Goal: Task Accomplishment & Management: Manage account settings

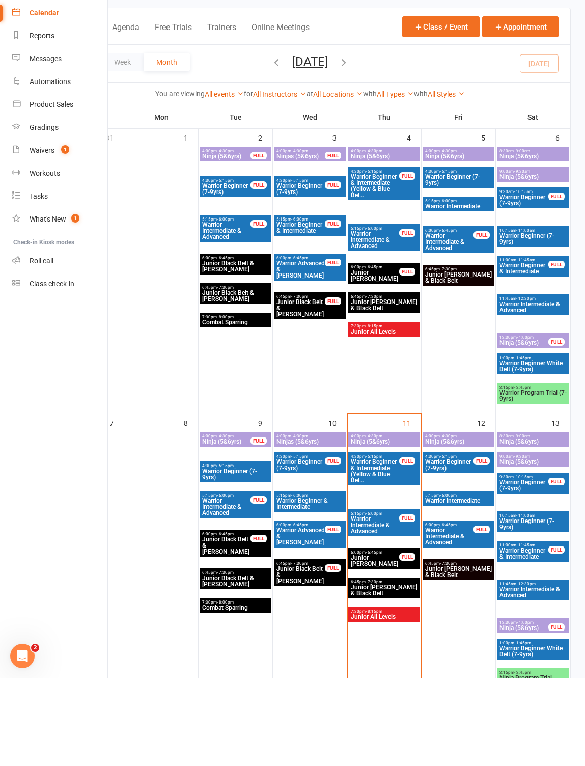
click at [386, 642] on span "Junior [PERSON_NAME]" at bounding box center [374, 648] width 49 height 12
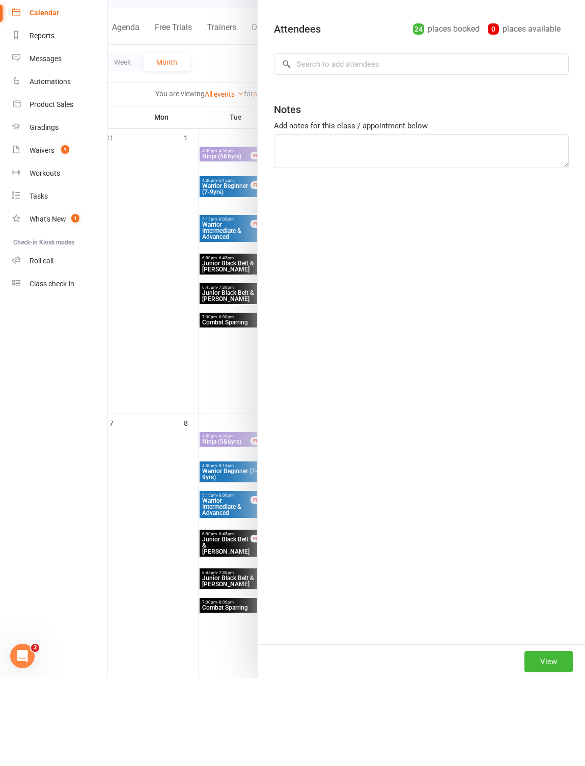
scroll to position [87, 0]
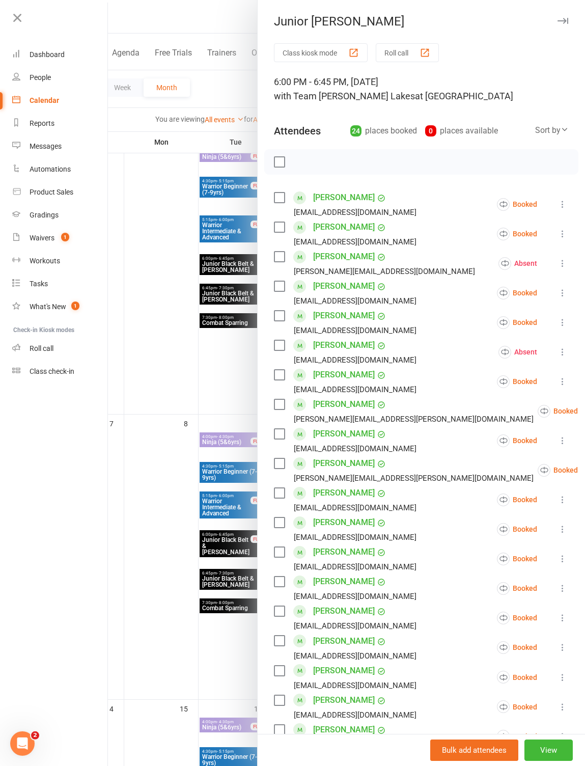
click at [437, 44] on button "Roll call" at bounding box center [407, 52] width 63 height 19
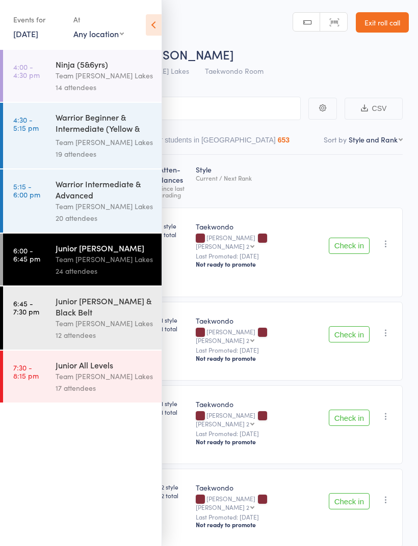
click at [151, 29] on icon at bounding box center [154, 24] width 16 height 21
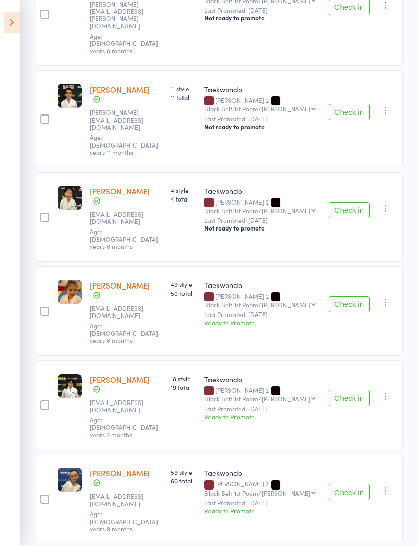
scroll to position [1189, 0]
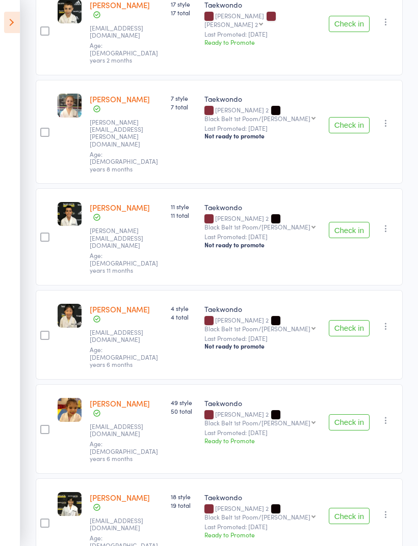
click at [354, 415] on button "Check in" at bounding box center [348, 423] width 41 height 16
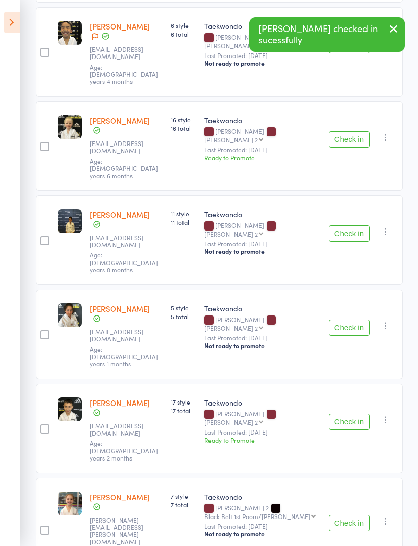
scroll to position [668, 0]
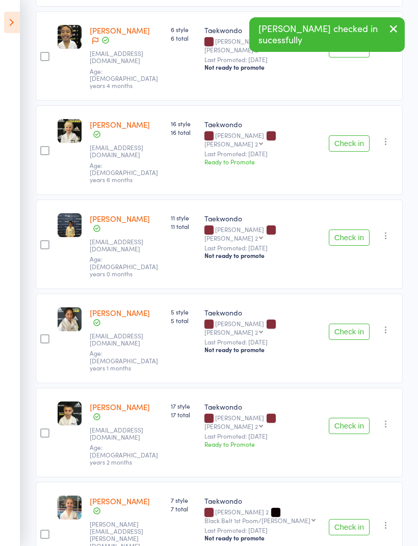
click at [348, 519] on button "Check in" at bounding box center [348, 527] width 41 height 16
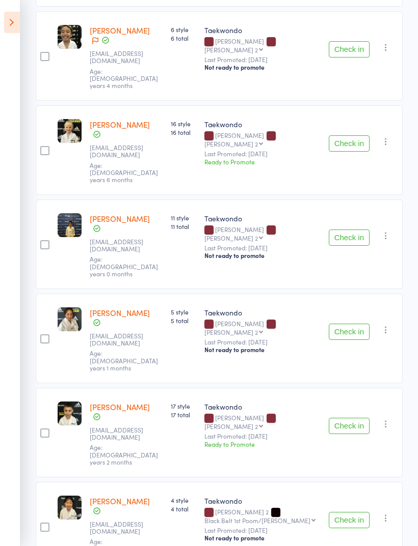
click at [390, 419] on icon "button" at bounding box center [385, 424] width 10 height 10
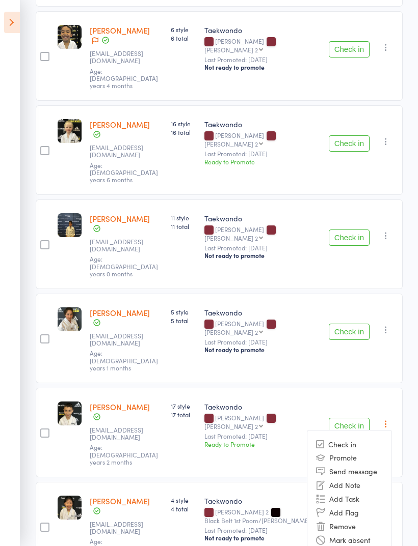
click at [371, 533] on li "Mark absent" at bounding box center [349, 540] width 84 height 14
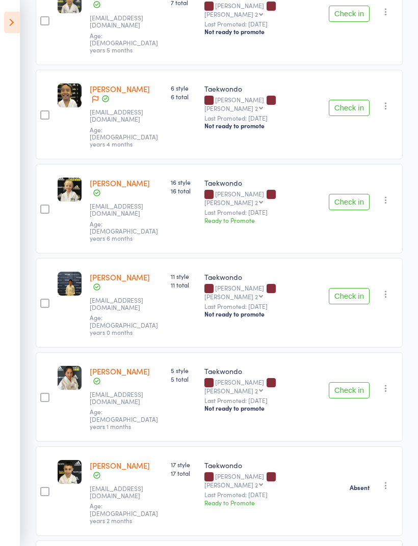
scroll to position [608, 0]
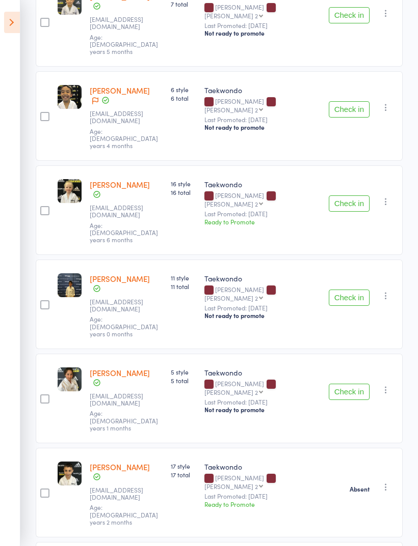
click at [354, 384] on button "Check in" at bounding box center [348, 392] width 41 height 16
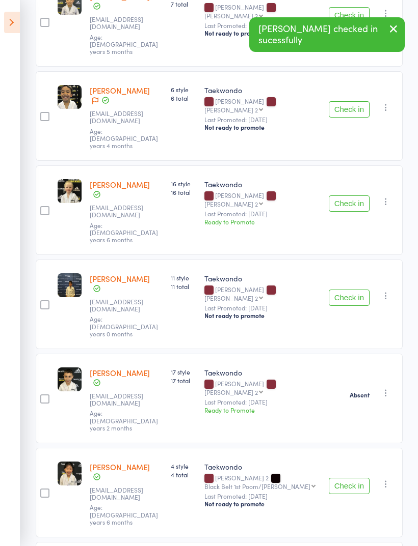
click at [347, 290] on button "Check in" at bounding box center [348, 298] width 41 height 16
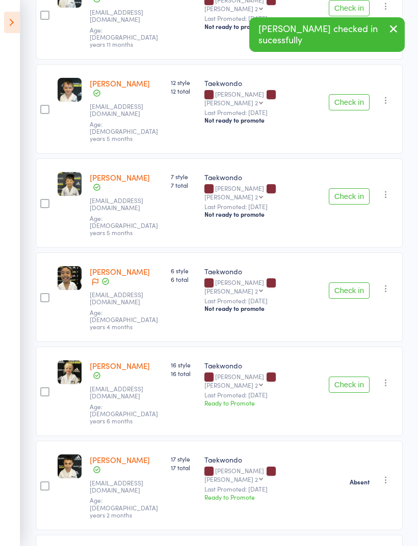
scroll to position [426, 0]
click at [350, 377] on button "Check in" at bounding box center [348, 385] width 41 height 16
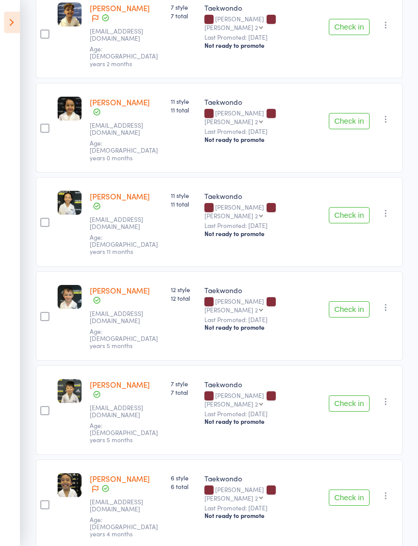
scroll to position [217, 0]
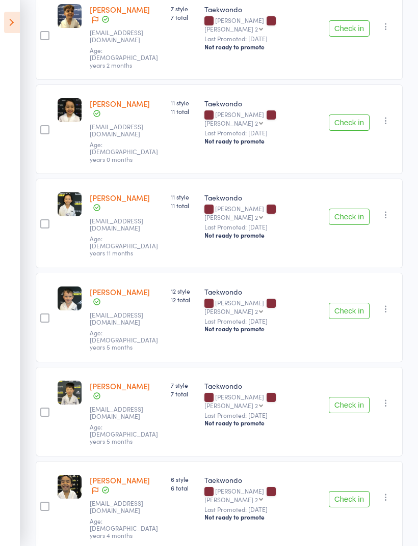
click at [355, 397] on button "Check in" at bounding box center [348, 405] width 41 height 16
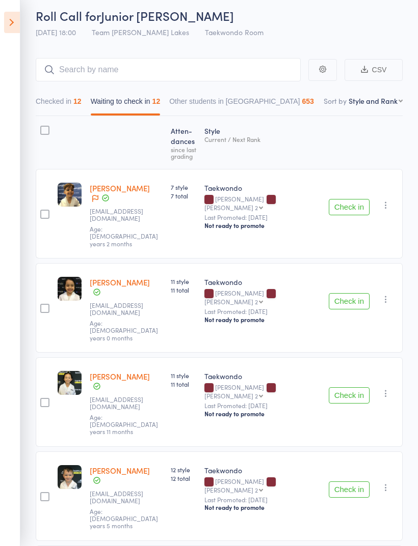
scroll to position [0, 0]
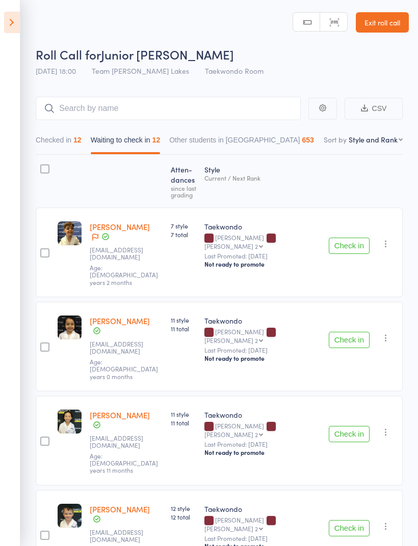
click at [61, 138] on button "Checked in 12" at bounding box center [59, 142] width 46 height 23
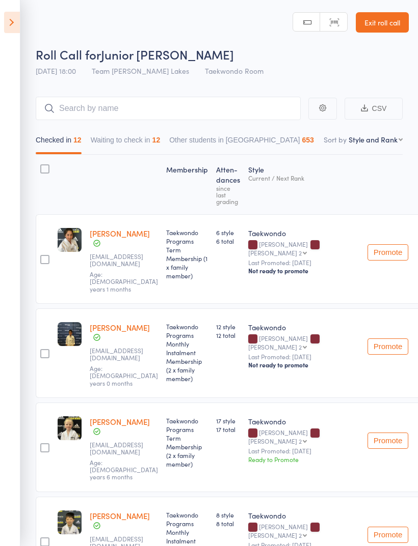
click at [139, 140] on button "Waiting to check in 12" at bounding box center [126, 142] width 70 height 23
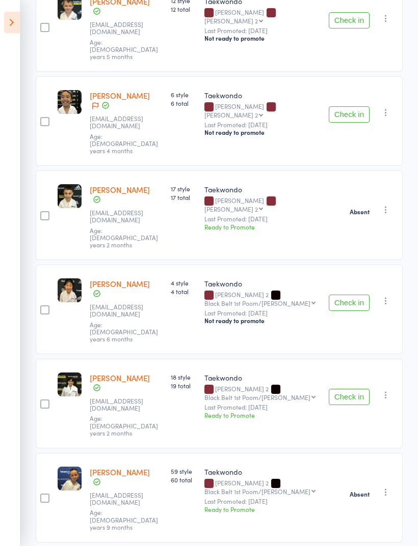
scroll to position [508, 0]
click at [388, 488] on icon "button" at bounding box center [385, 493] width 10 height 10
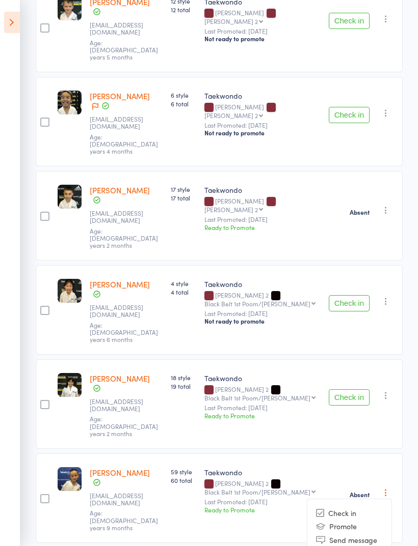
click at [358, 507] on li "Check in" at bounding box center [349, 513] width 84 height 13
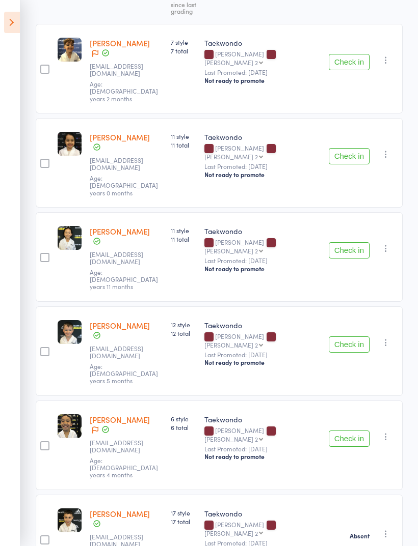
scroll to position [183, 0]
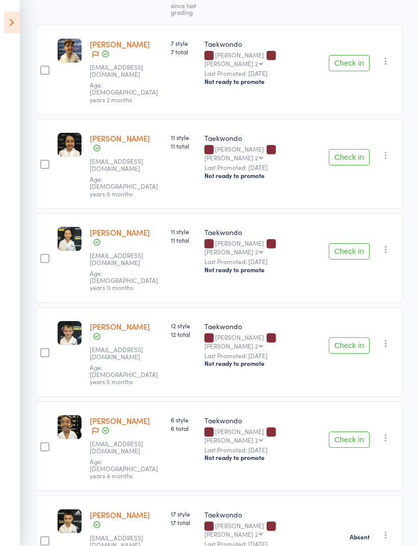
click at [354, 149] on button "Check in" at bounding box center [348, 157] width 41 height 16
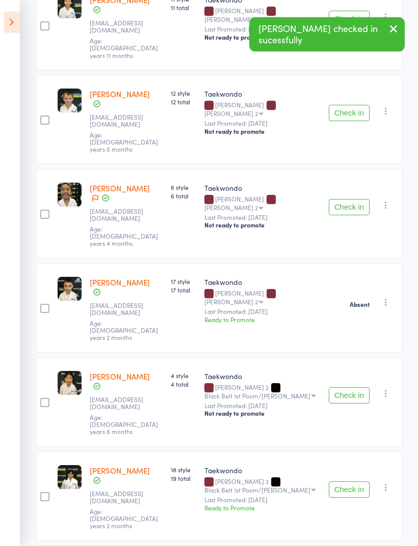
scroll to position [321, 0]
click at [352, 388] on button "Check in" at bounding box center [348, 396] width 41 height 16
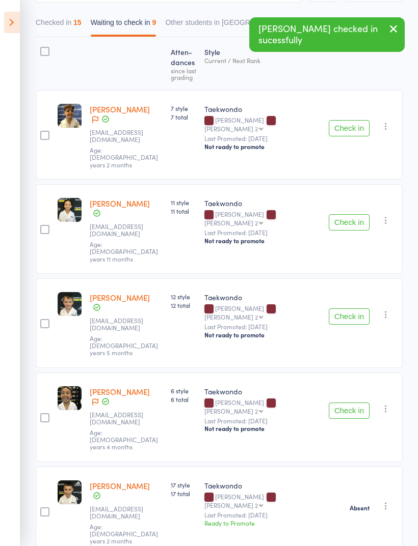
scroll to position [117, 0]
click at [348, 215] on button "Check in" at bounding box center [348, 223] width 41 height 16
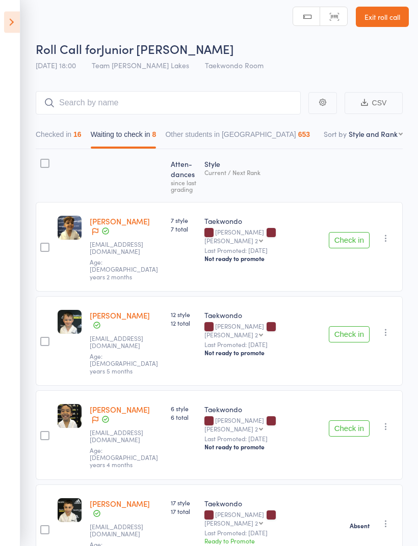
scroll to position [5, 0]
click at [354, 234] on button "Check in" at bounding box center [348, 241] width 41 height 16
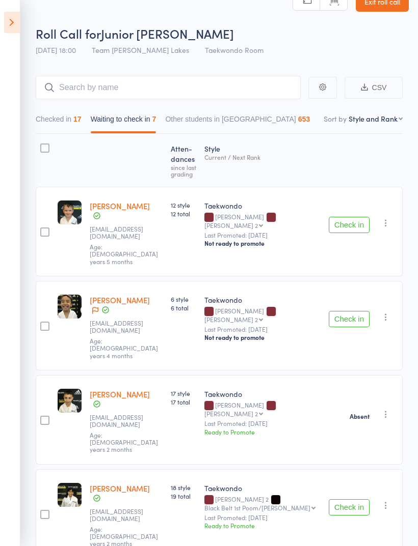
scroll to position [21, 0]
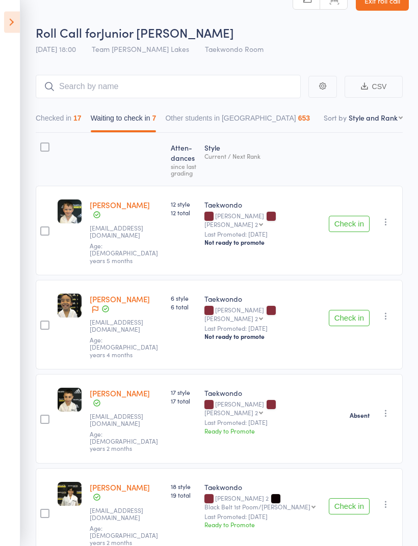
click at [44, 147] on div at bounding box center [44, 147] width 9 height 9
click at [42, 145] on input "checkbox" at bounding box center [42, 145] width 0 height 0
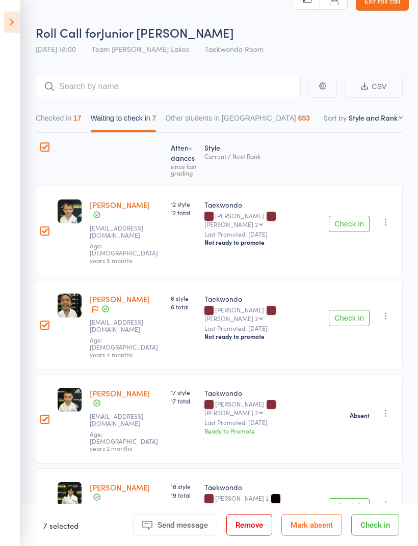
scroll to position [22, 0]
click at [310, 536] on button "Mark absent" at bounding box center [311, 525] width 61 height 21
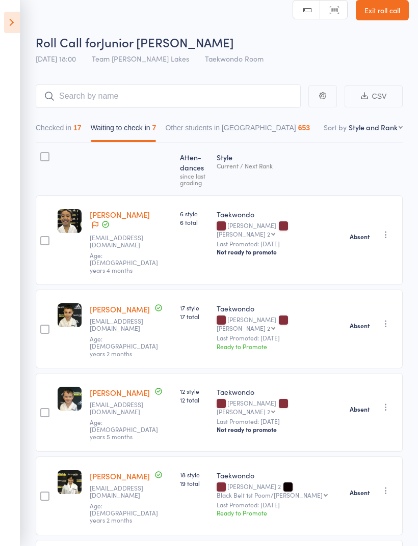
scroll to position [0, 0]
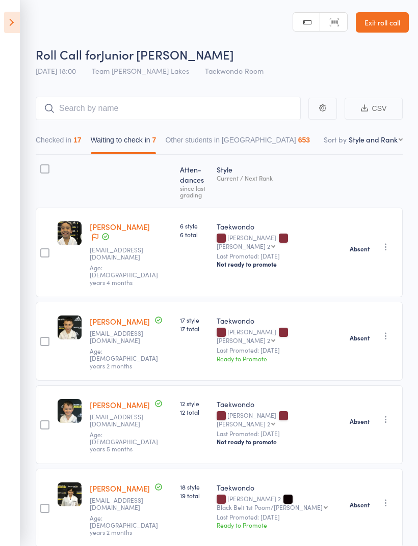
click at [381, 25] on link "Exit roll call" at bounding box center [381, 22] width 53 height 20
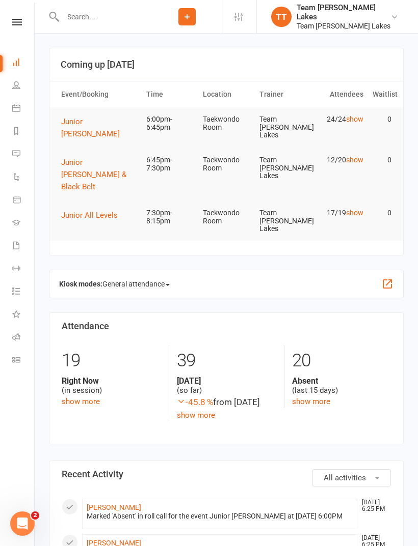
click at [25, 106] on link "Calendar" at bounding box center [23, 109] width 23 height 23
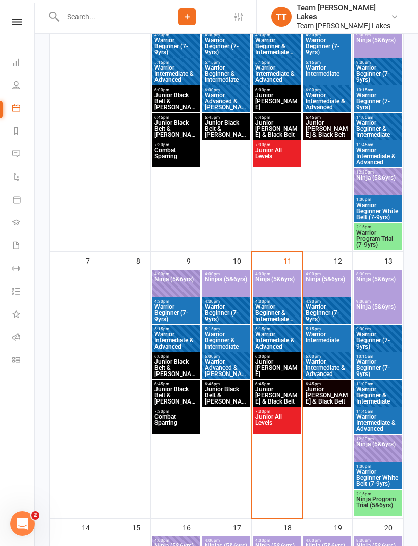
scroll to position [254, 0]
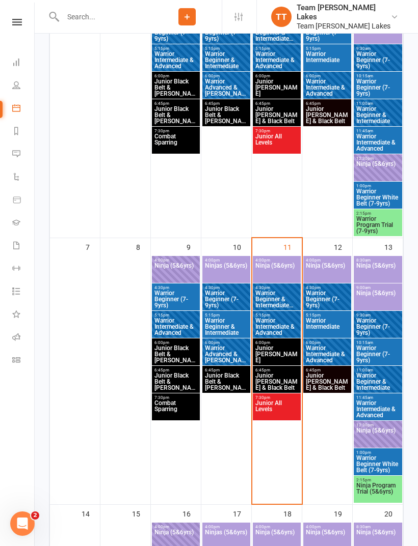
click at [275, 346] on span "Junior [PERSON_NAME]" at bounding box center [277, 354] width 44 height 18
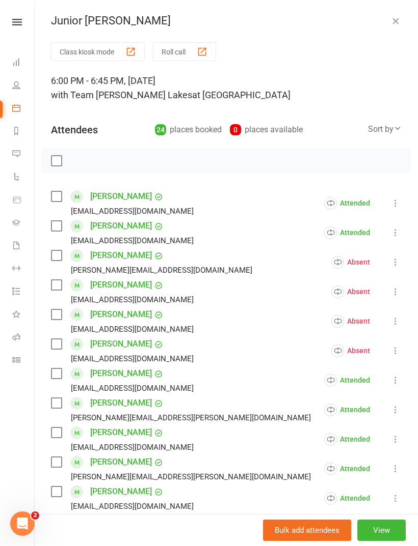
click at [384, 541] on button "View" at bounding box center [381, 530] width 48 height 21
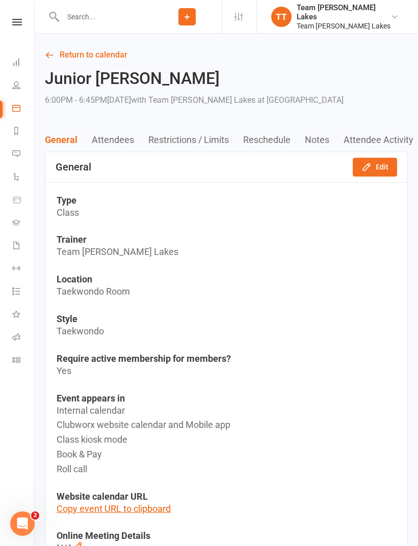
click at [190, 145] on button "Restrictions / Limits" at bounding box center [195, 139] width 95 height 11
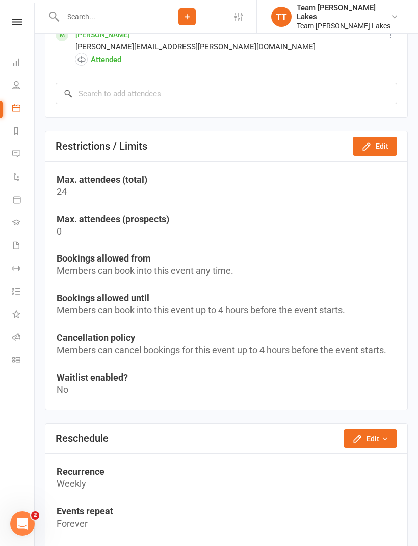
scroll to position [1739, 0]
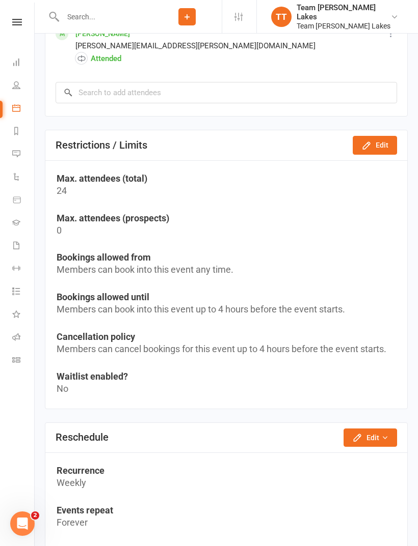
click at [381, 154] on button "Edit" at bounding box center [374, 145] width 44 height 18
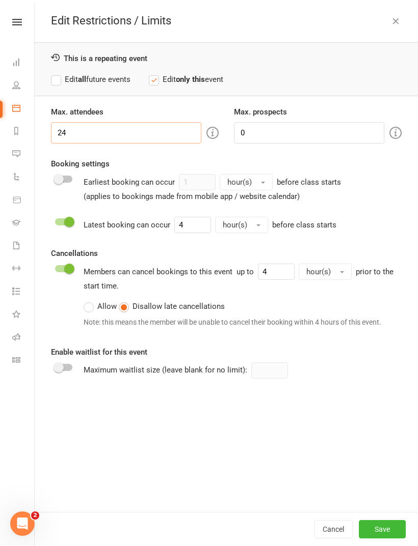
click at [120, 122] on input "24" at bounding box center [126, 132] width 150 height 21
click at [108, 131] on input "24" at bounding box center [126, 132] width 150 height 21
type input "24"
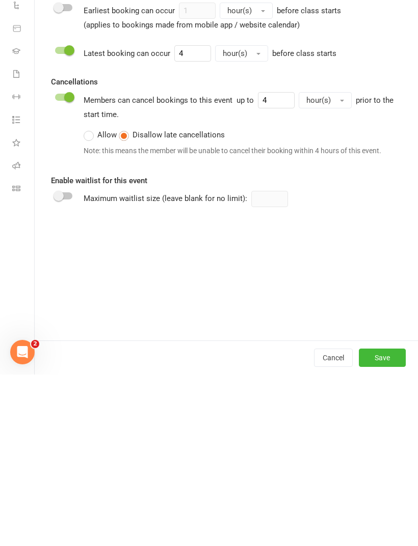
scroll to position [1929, 0]
click at [388, 521] on button "Save" at bounding box center [382, 530] width 47 height 18
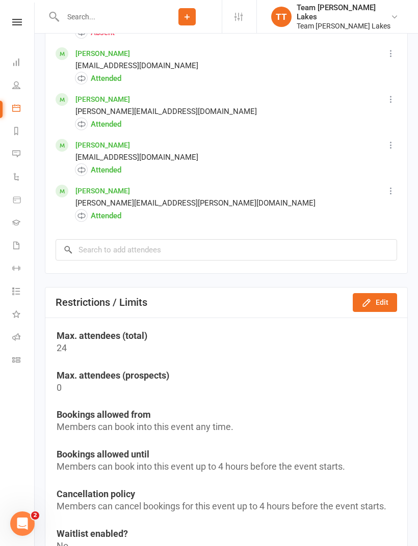
scroll to position [1581, 0]
click at [215, 261] on input "search" at bounding box center [226, 250] width 341 height 21
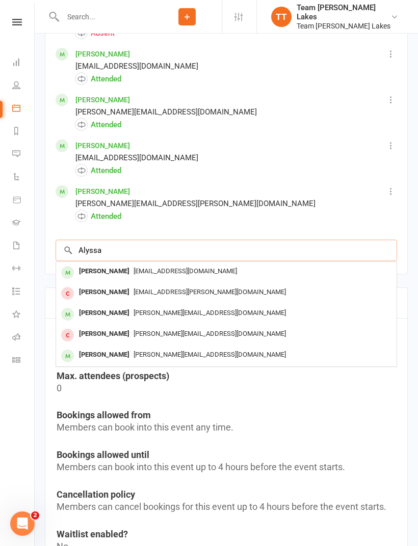
type input "Alyssa"
click at [187, 317] on span "laura@bjvaccountants.com.au" at bounding box center [209, 313] width 152 height 8
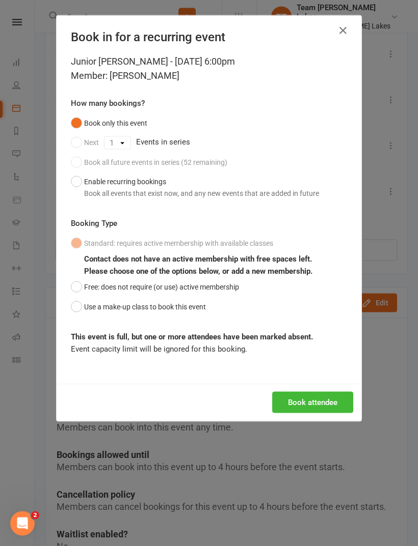
scroll to position [1581, 0]
click at [172, 306] on button "Use a make-up class to book this event" at bounding box center [138, 306] width 135 height 19
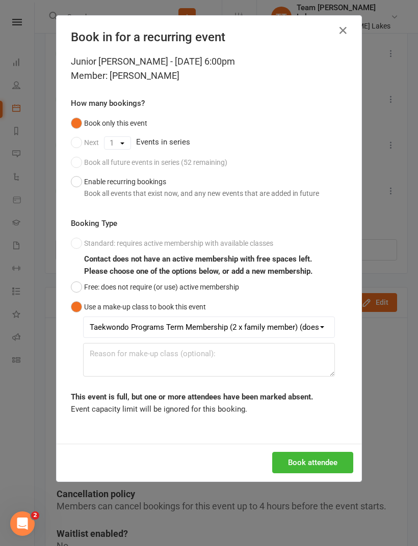
click at [310, 459] on button "Book attendee" at bounding box center [312, 462] width 81 height 21
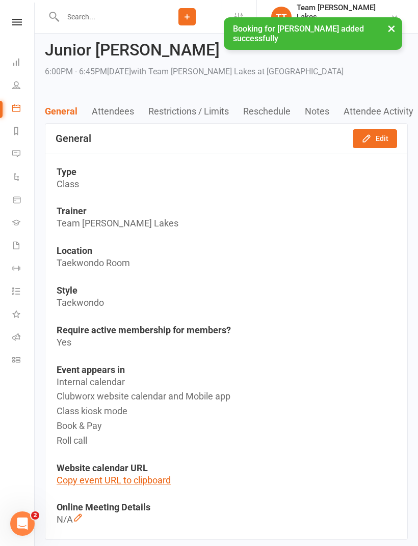
scroll to position [0, 0]
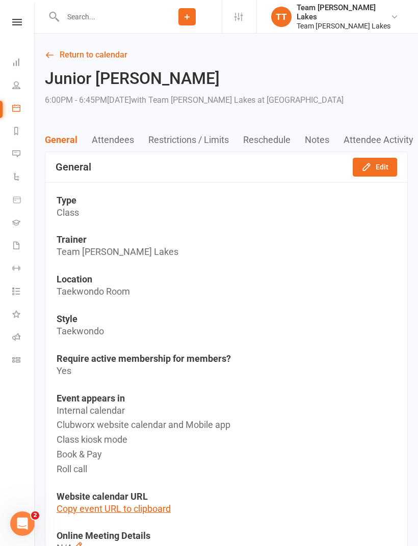
click at [95, 52] on link "Return to calendar" at bounding box center [226, 55] width 363 height 14
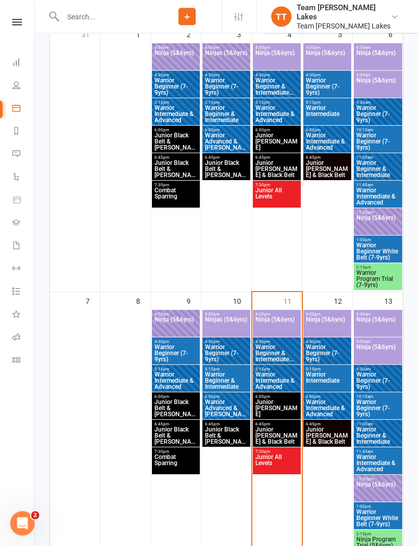
scroll to position [200, 0]
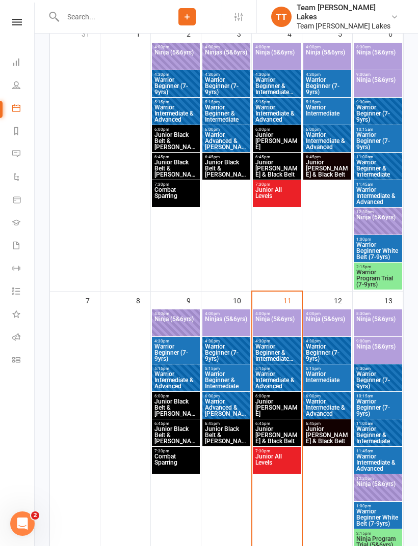
click at [281, 406] on span "Junior [PERSON_NAME]" at bounding box center [277, 408] width 44 height 18
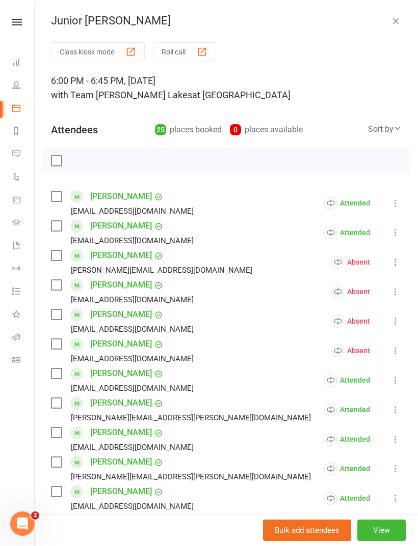
scroll to position [0, 0]
click at [191, 52] on button "Roll call" at bounding box center [184, 51] width 63 height 19
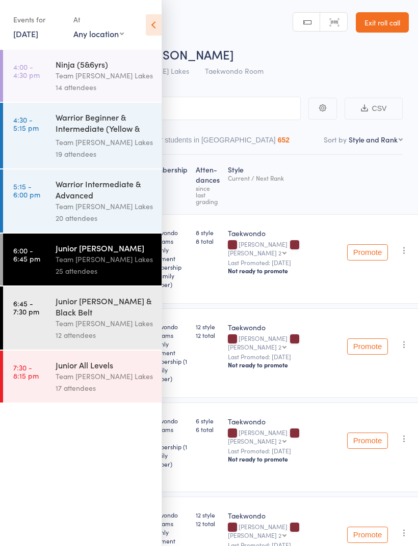
click at [155, 24] on icon at bounding box center [154, 24] width 16 height 21
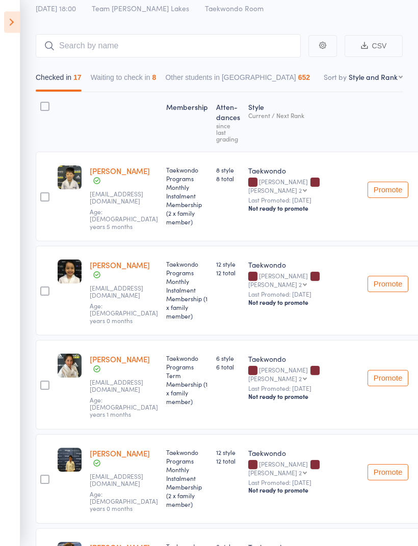
scroll to position [50, 0]
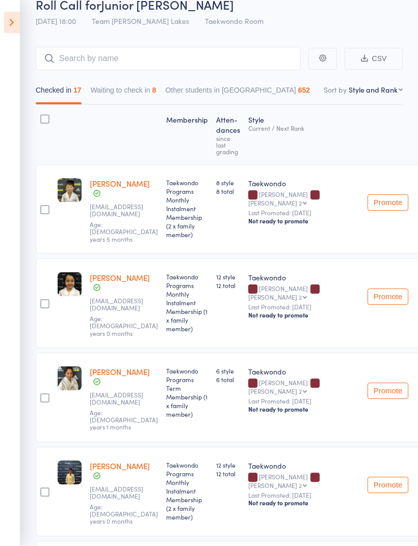
click at [135, 87] on button "Waiting to check in 8" at bounding box center [124, 92] width 66 height 23
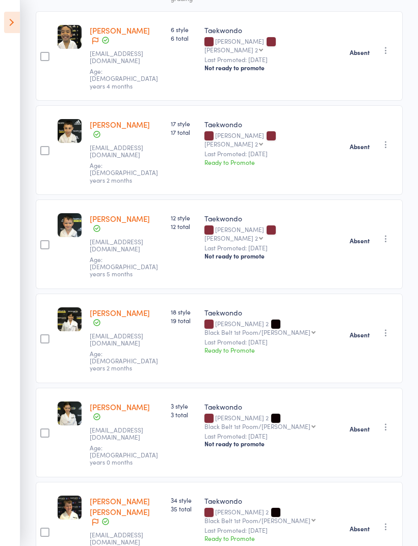
scroll to position [266, 0]
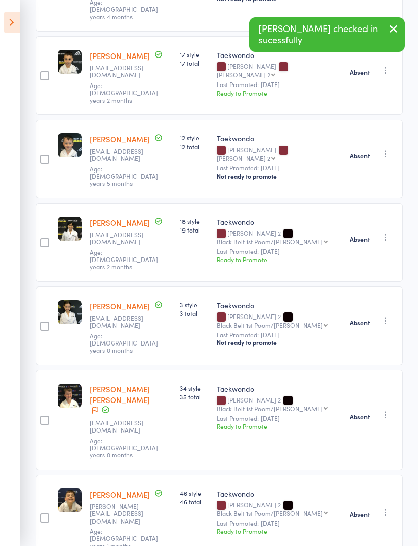
scroll to position [179, 0]
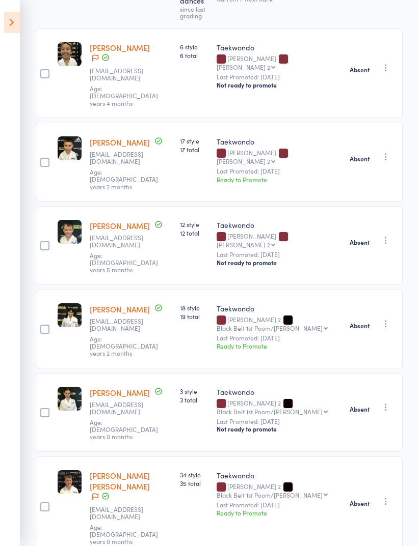
click at [5, 18] on icon at bounding box center [12, 22] width 16 height 21
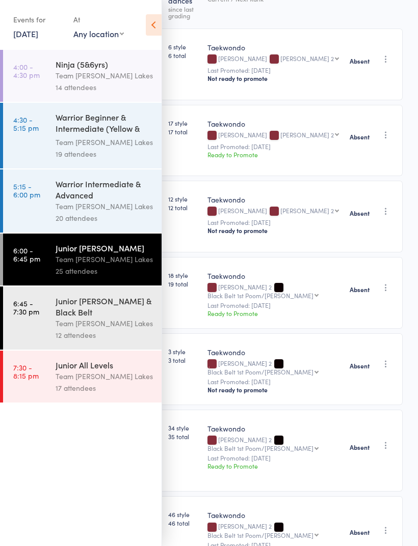
click at [151, 26] on icon at bounding box center [154, 24] width 16 height 21
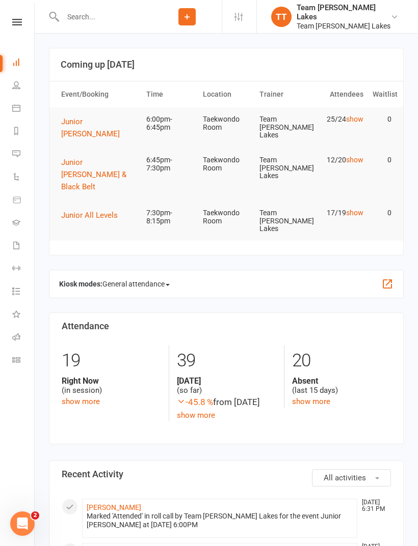
click at [20, 105] on link "Calendar" at bounding box center [23, 109] width 23 height 23
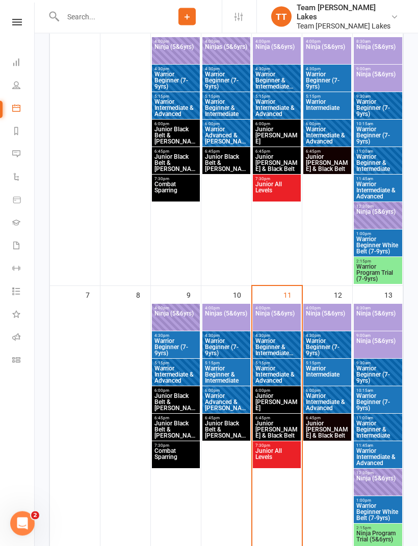
scroll to position [208, 0]
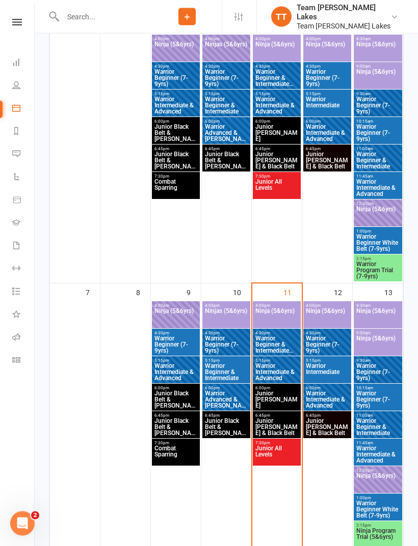
click at [285, 426] on span "Junior [PERSON_NAME] & Black Belt" at bounding box center [277, 428] width 44 height 18
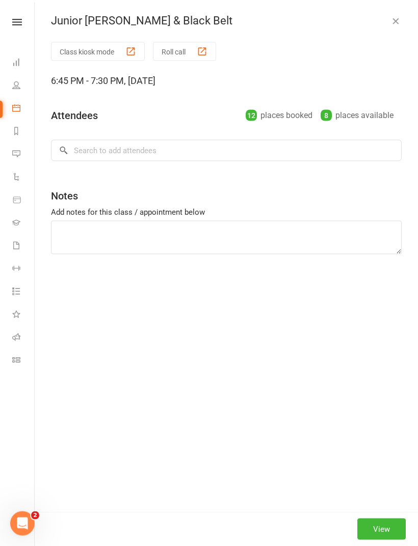
scroll to position [208, 0]
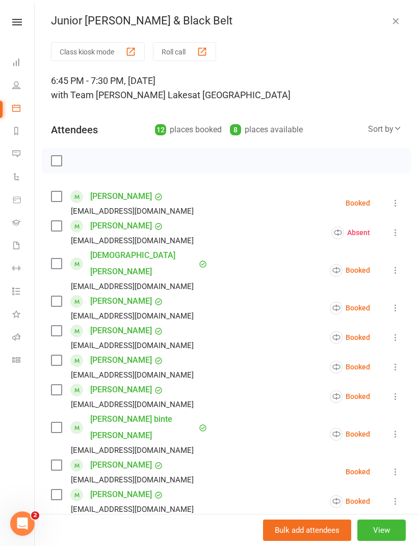
click at [197, 49] on button "Roll call" at bounding box center [184, 51] width 63 height 19
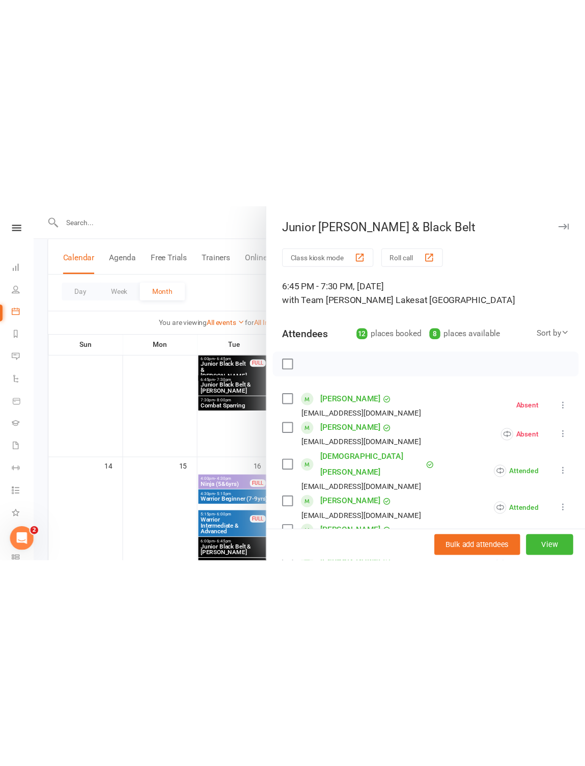
scroll to position [241, 0]
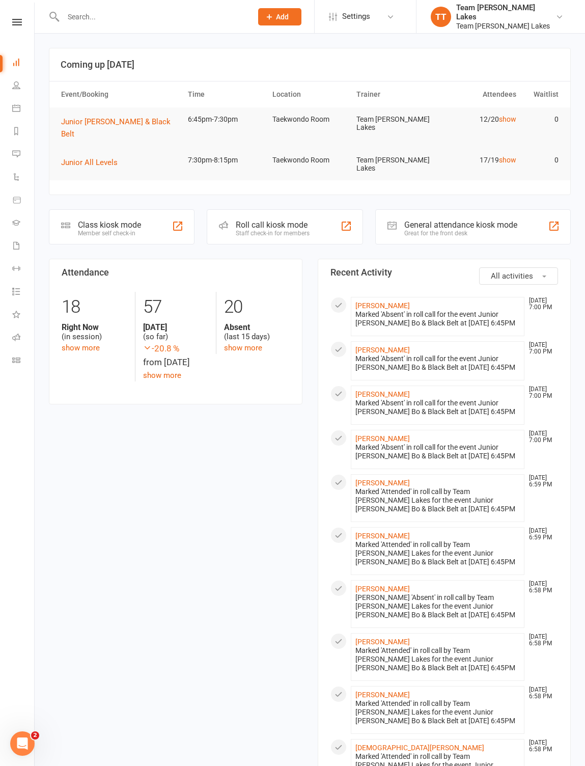
click at [12, 116] on link "Calendar" at bounding box center [23, 109] width 23 height 23
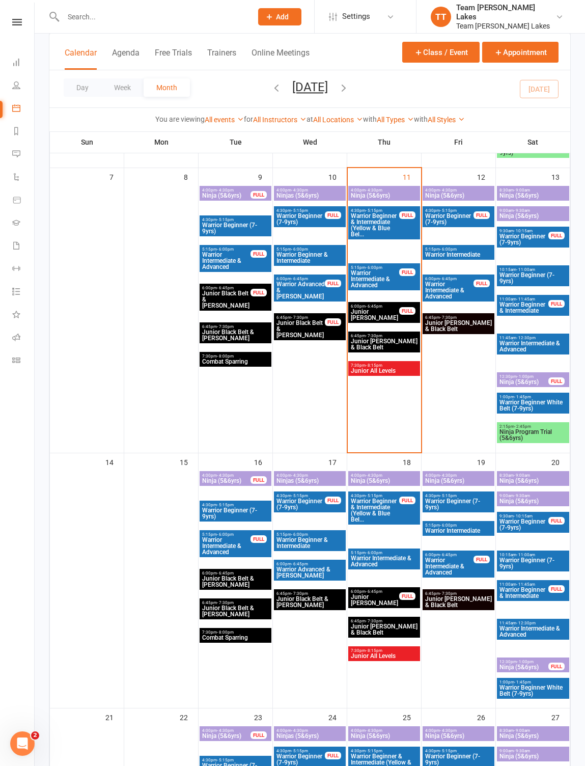
scroll to position [335, 0]
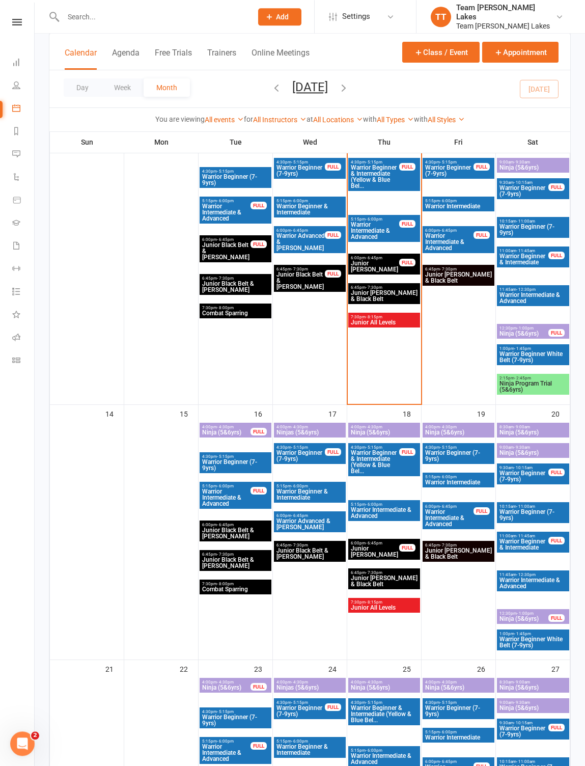
click at [382, 316] on span "- 8:15pm" at bounding box center [374, 317] width 17 height 5
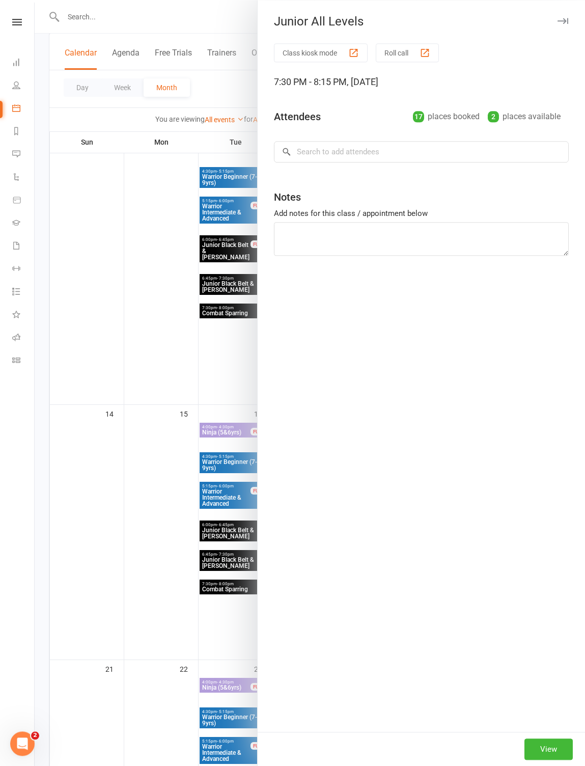
scroll to position [382, 0]
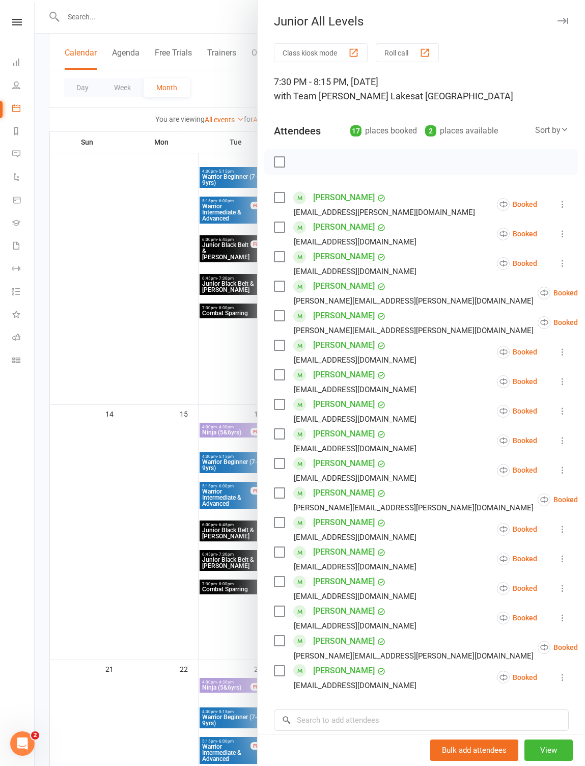
click at [417, 51] on button "Roll call" at bounding box center [407, 52] width 63 height 19
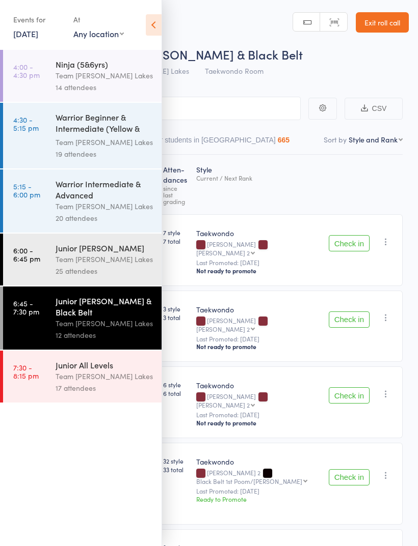
click at [147, 26] on icon at bounding box center [154, 24] width 16 height 21
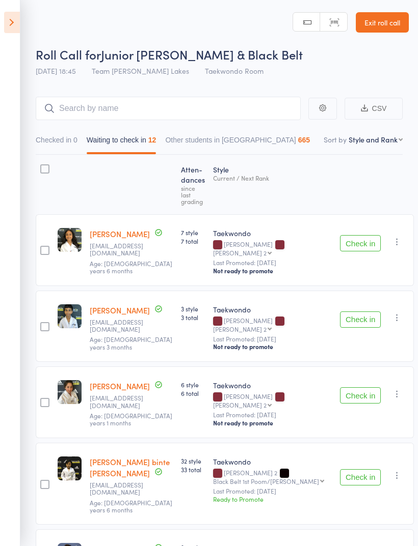
click at [347, 235] on button "Check in" at bounding box center [360, 243] width 41 height 16
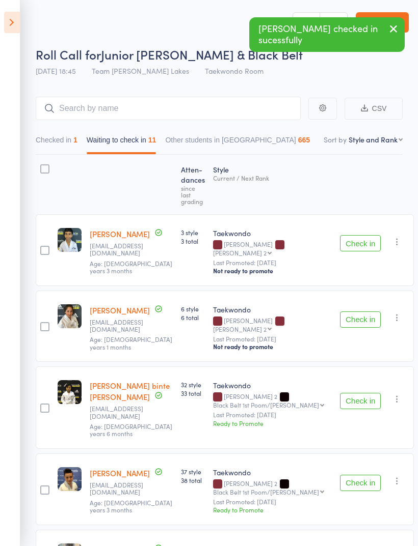
click at [392, 313] on icon "button" at bounding box center [397, 318] width 10 height 10
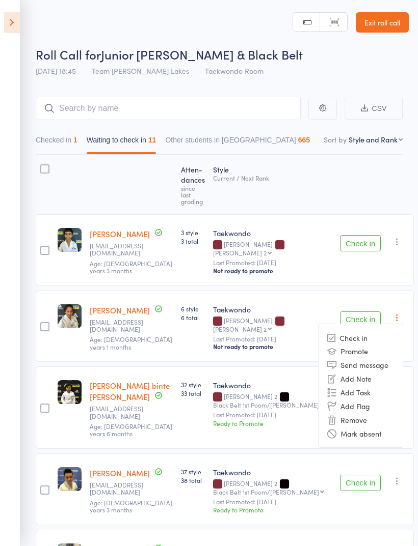
click at [368, 427] on li "Mark absent" at bounding box center [360, 434] width 84 height 14
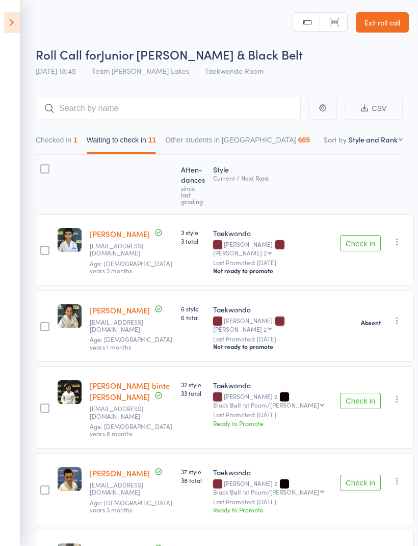
click at [346, 393] on button "Check in" at bounding box center [360, 401] width 41 height 16
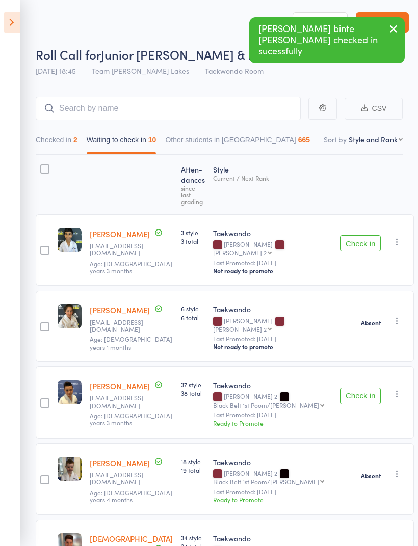
click at [344, 388] on button "Check in" at bounding box center [360, 396] width 41 height 16
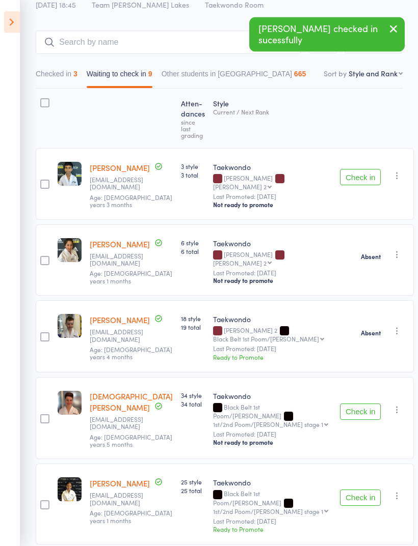
click at [347, 404] on button "Check in" at bounding box center [360, 412] width 41 height 16
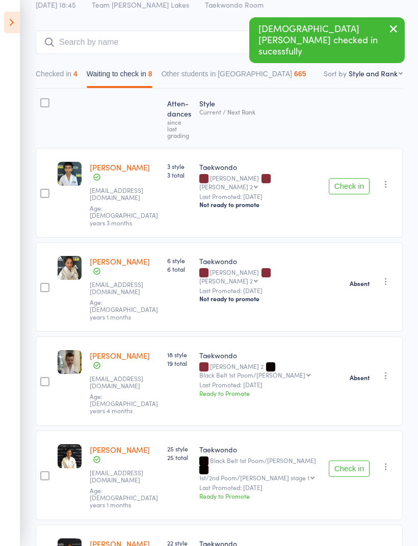
click at [349, 461] on button "Check in" at bounding box center [348, 469] width 41 height 16
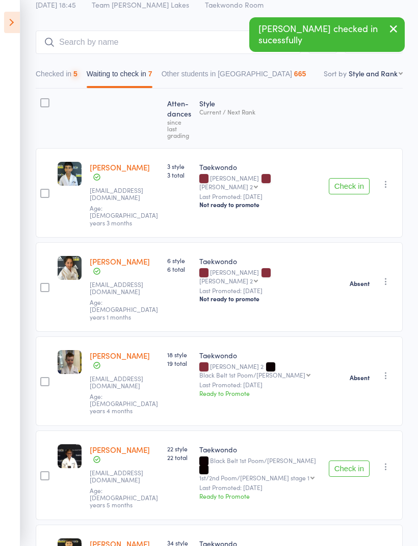
click at [355, 461] on button "Check in" at bounding box center [348, 469] width 41 height 16
click at [386, 462] on icon "button" at bounding box center [385, 467] width 10 height 10
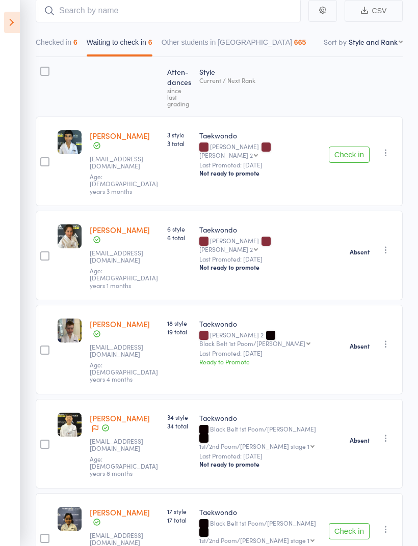
scroll to position [117, 0]
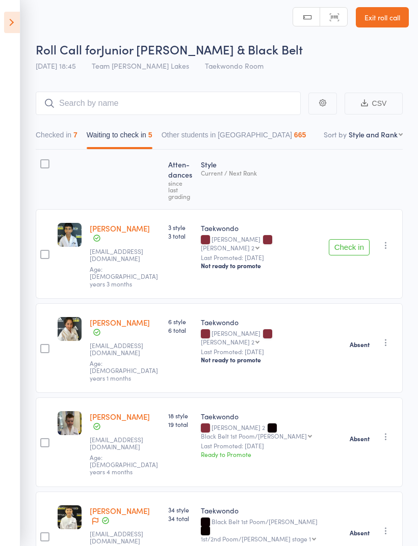
scroll to position [0, 0]
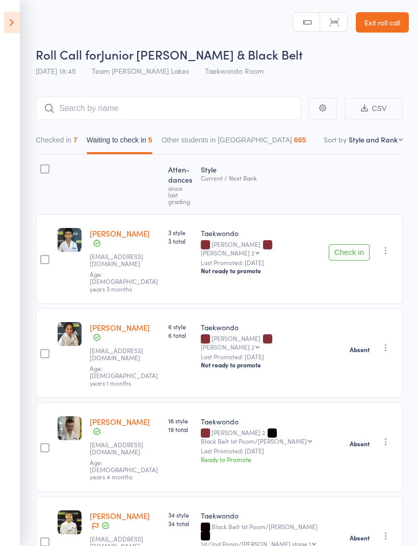
click at [356, 244] on button "Check in" at bounding box center [348, 252] width 41 height 16
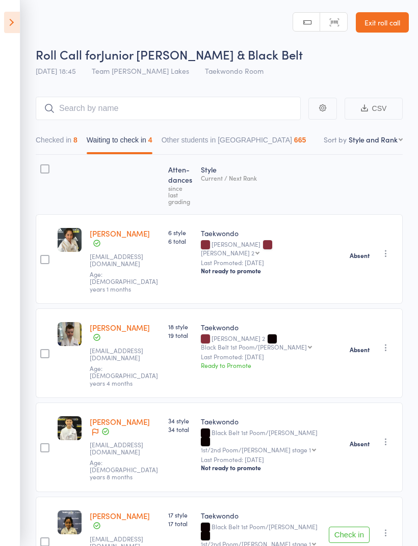
click at [39, 163] on div at bounding box center [45, 184] width 18 height 50
click at [43, 174] on div at bounding box center [44, 169] width 9 height 9
click at [42, 166] on input "checkbox" at bounding box center [42, 166] width 0 height 0
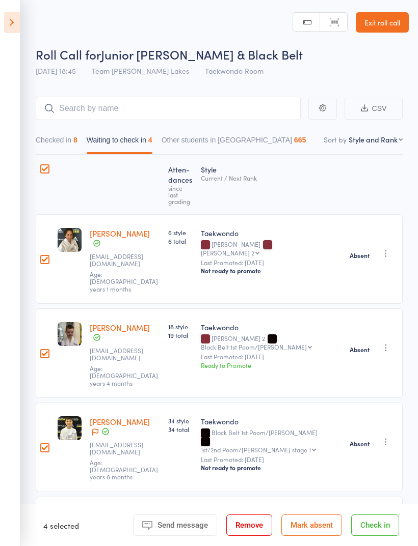
scroll to position [7, 0]
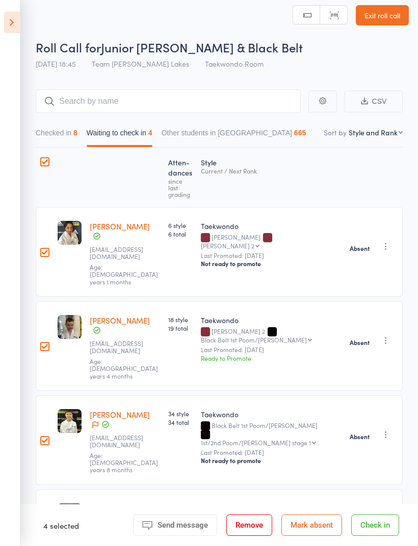
click at [320, 530] on button "Mark absent" at bounding box center [311, 525] width 61 height 21
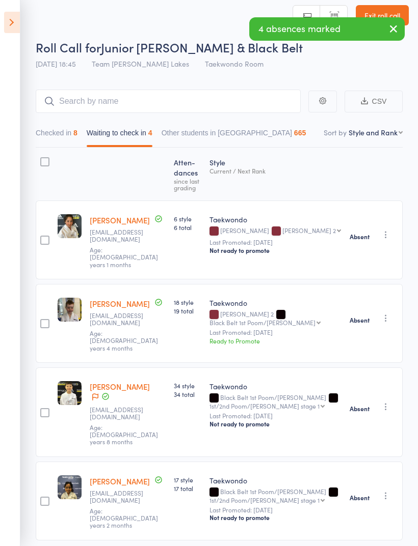
click at [126, 125] on button "Waiting to check in 4" at bounding box center [120, 135] width 66 height 23
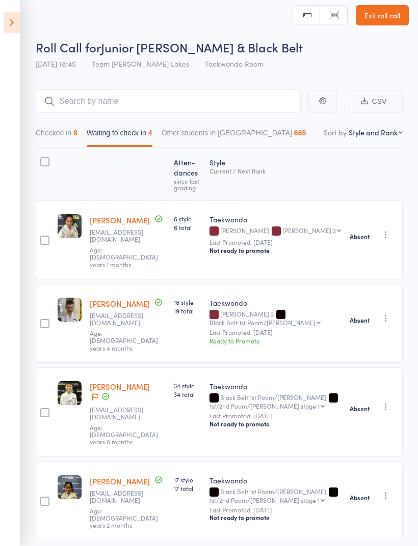
click at [52, 130] on button "Checked in 8" at bounding box center [57, 135] width 42 height 23
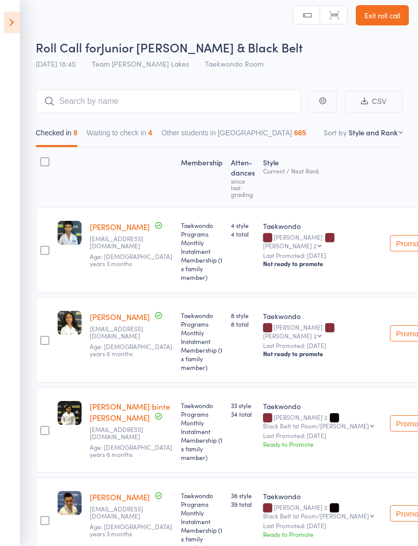
click at [130, 130] on button "Waiting to check in 4" at bounding box center [120, 135] width 66 height 23
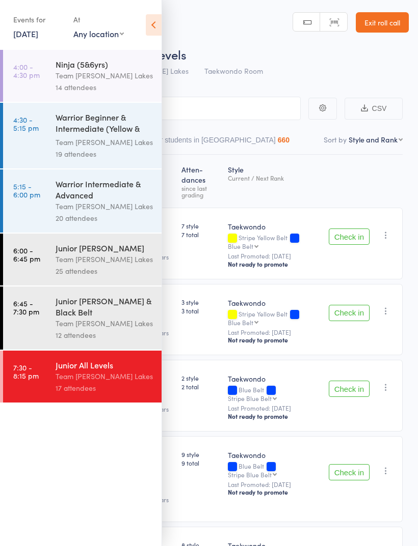
click at [150, 20] on icon at bounding box center [154, 24] width 16 height 21
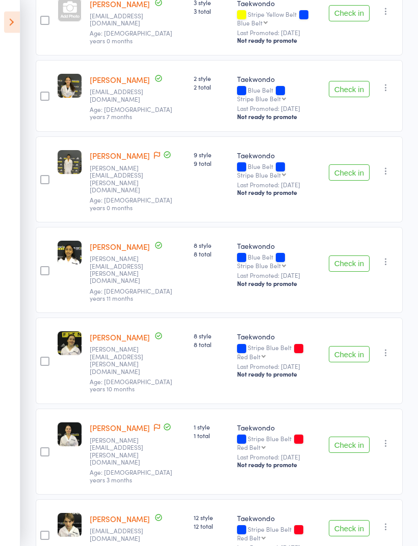
scroll to position [302, 0]
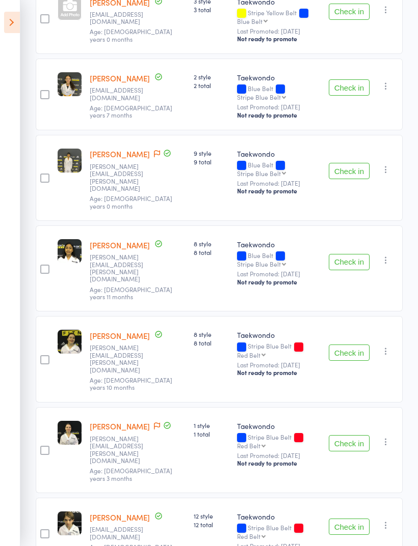
click at [114, 421] on link "[PERSON_NAME]" at bounding box center [120, 426] width 60 height 11
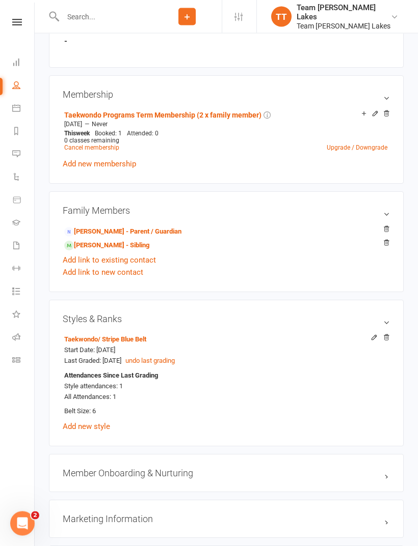
scroll to position [618, 0]
click at [19, 105] on icon at bounding box center [16, 108] width 8 height 8
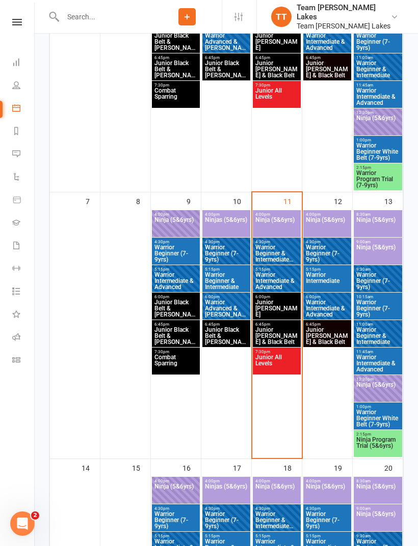
scroll to position [299, 0]
click at [284, 364] on span "Junior All Levels" at bounding box center [277, 364] width 44 height 18
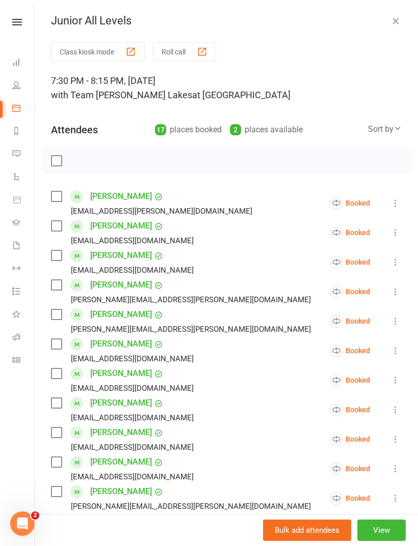
scroll to position [0, 0]
click at [13, 110] on icon at bounding box center [16, 108] width 8 height 8
click at [394, 20] on icon "button" at bounding box center [395, 21] width 10 height 10
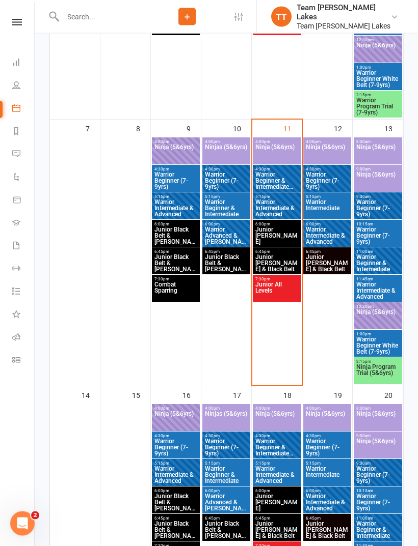
scroll to position [373, 0]
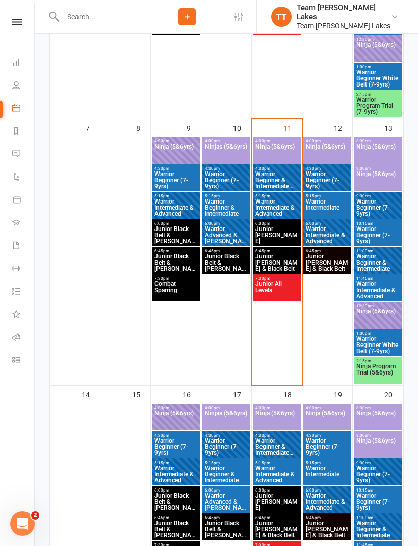
click at [335, 254] on span "Junior [PERSON_NAME] & Black Belt" at bounding box center [327, 263] width 44 height 18
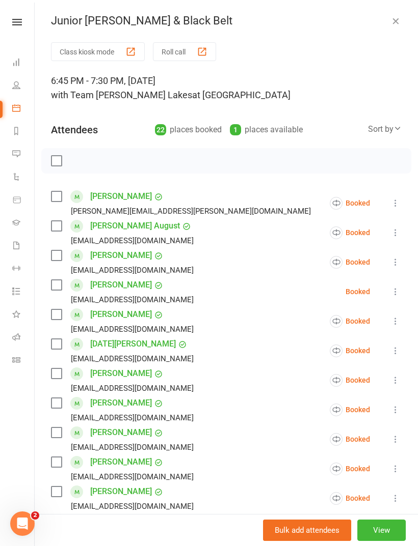
scroll to position [0, 0]
click at [398, 17] on icon "button" at bounding box center [395, 21] width 10 height 10
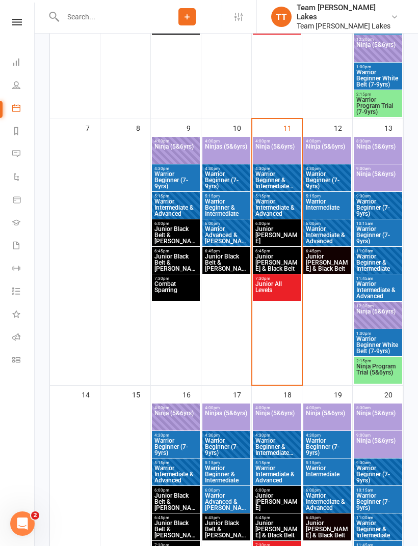
click at [276, 286] on span "Junior All Levels" at bounding box center [277, 290] width 44 height 18
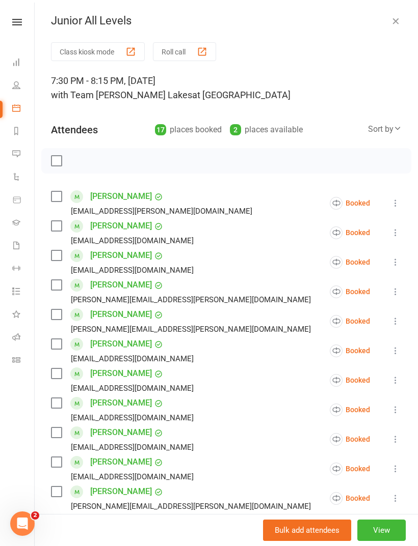
click at [397, 19] on icon "button" at bounding box center [395, 21] width 10 height 10
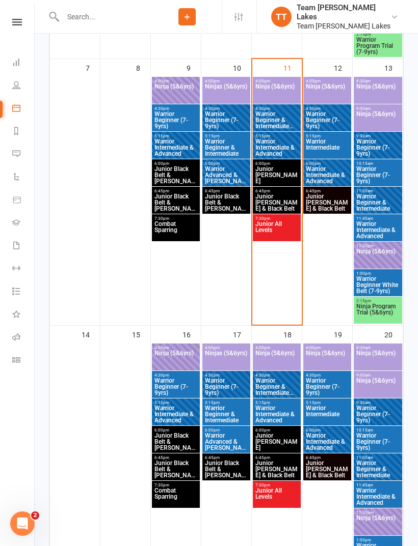
scroll to position [432, 0]
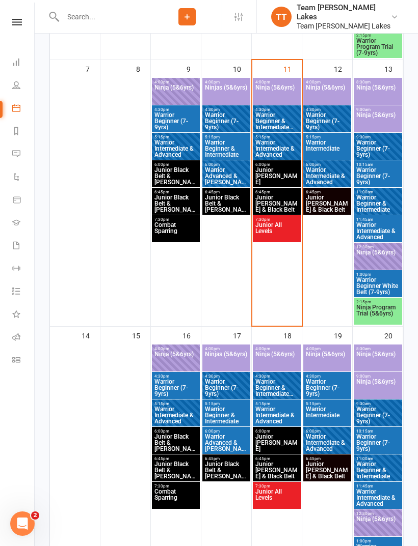
click at [286, 196] on span "Junior [PERSON_NAME] & Black Belt" at bounding box center [277, 204] width 44 height 18
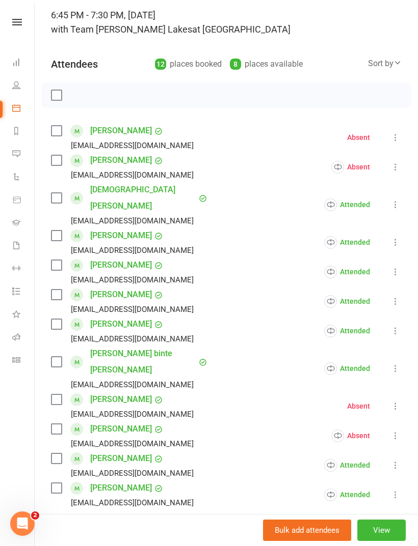
scroll to position [67, 0]
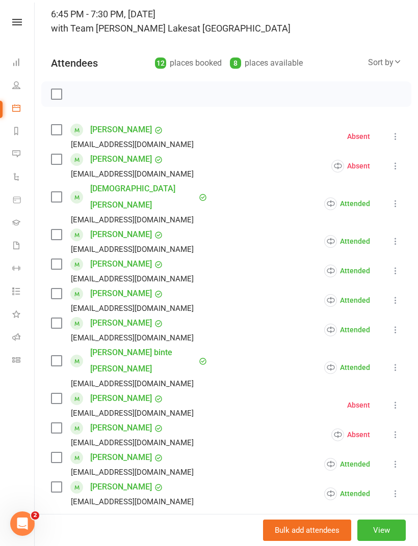
click at [113, 315] on link "[PERSON_NAME]" at bounding box center [121, 323] width 62 height 16
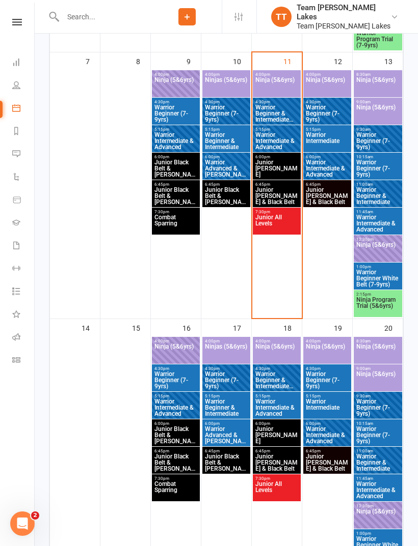
scroll to position [439, 0]
